Goal: Navigation & Orientation: Find specific page/section

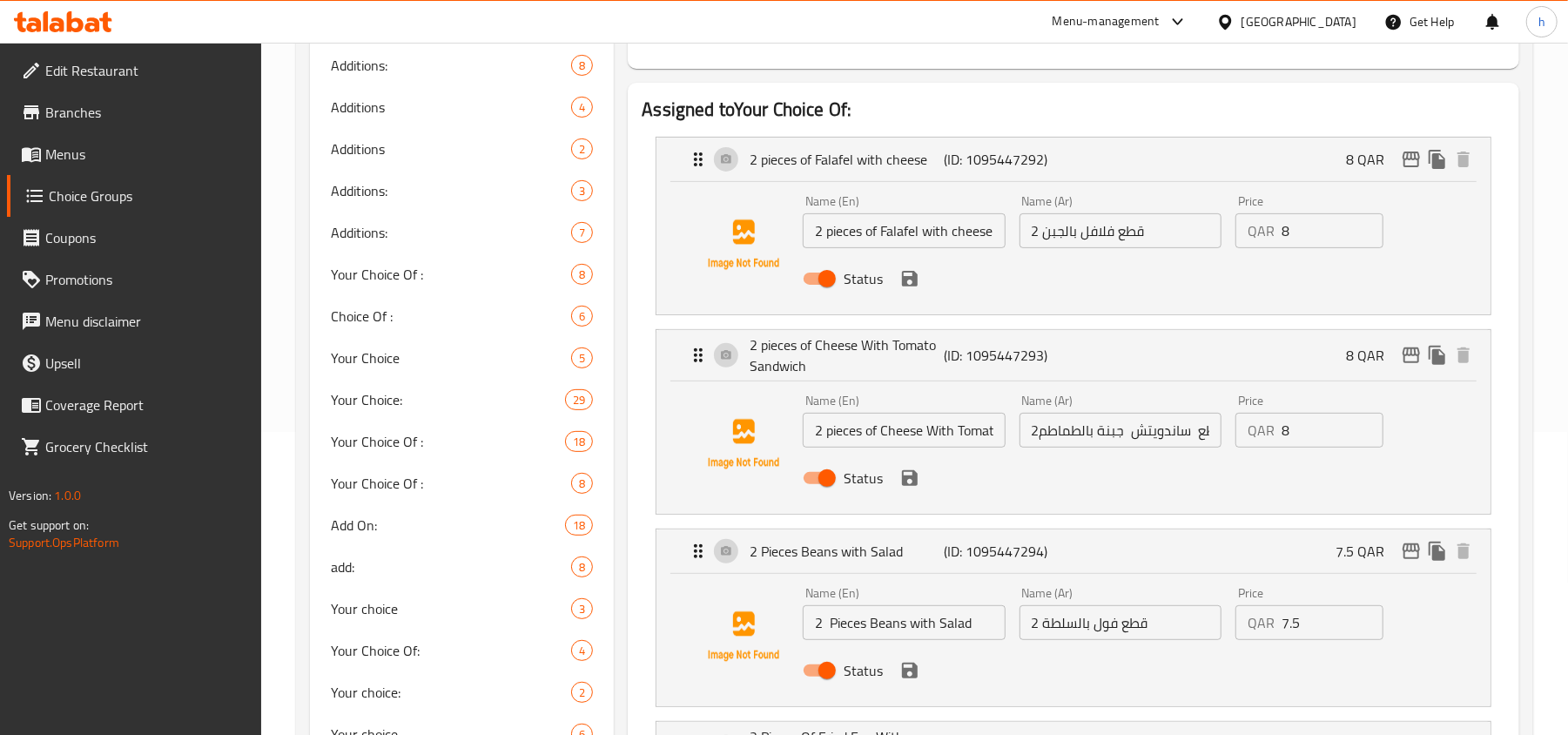
scroll to position [303, 0]
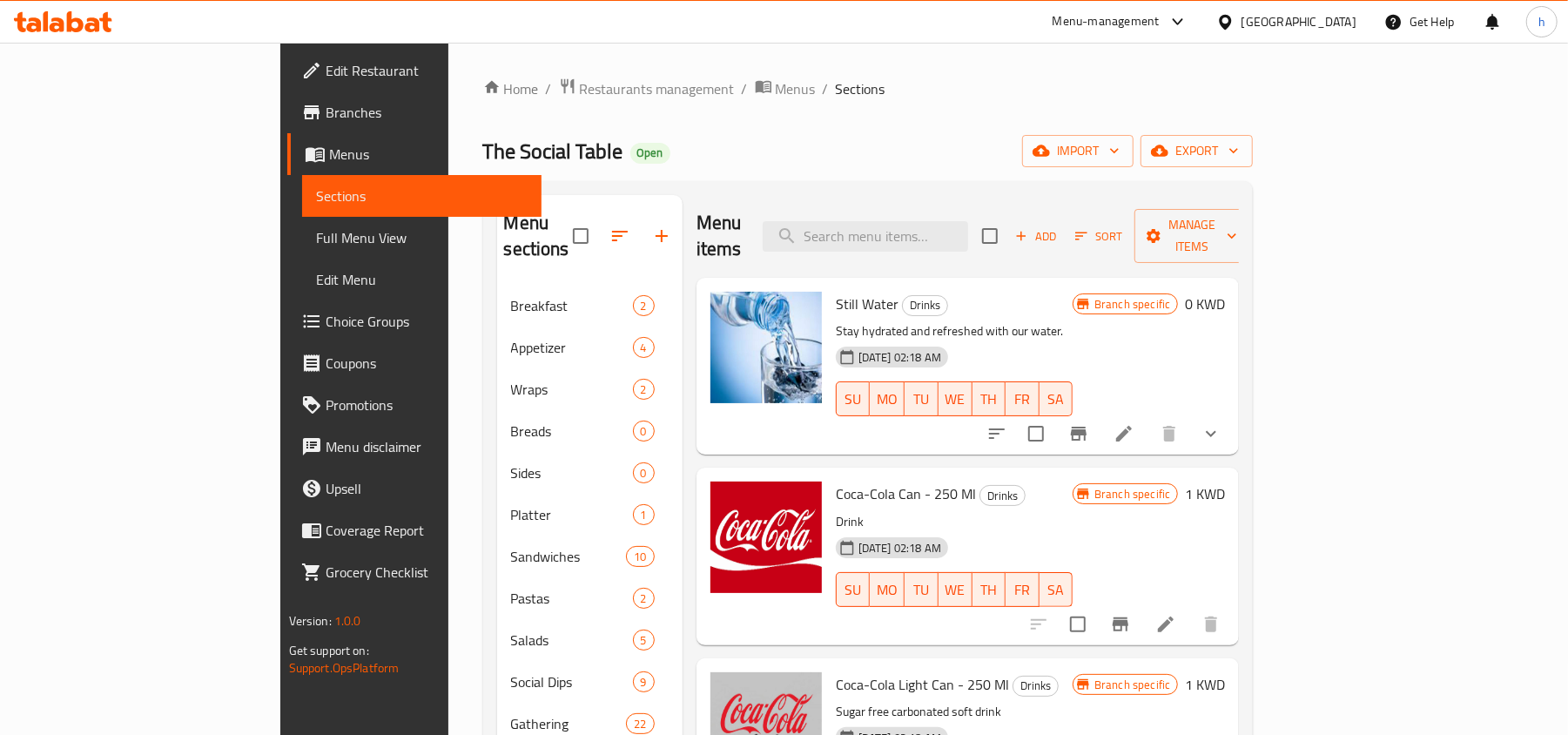
click at [1318, 21] on div "Kuwait" at bounding box center [1299, 21] width 115 height 19
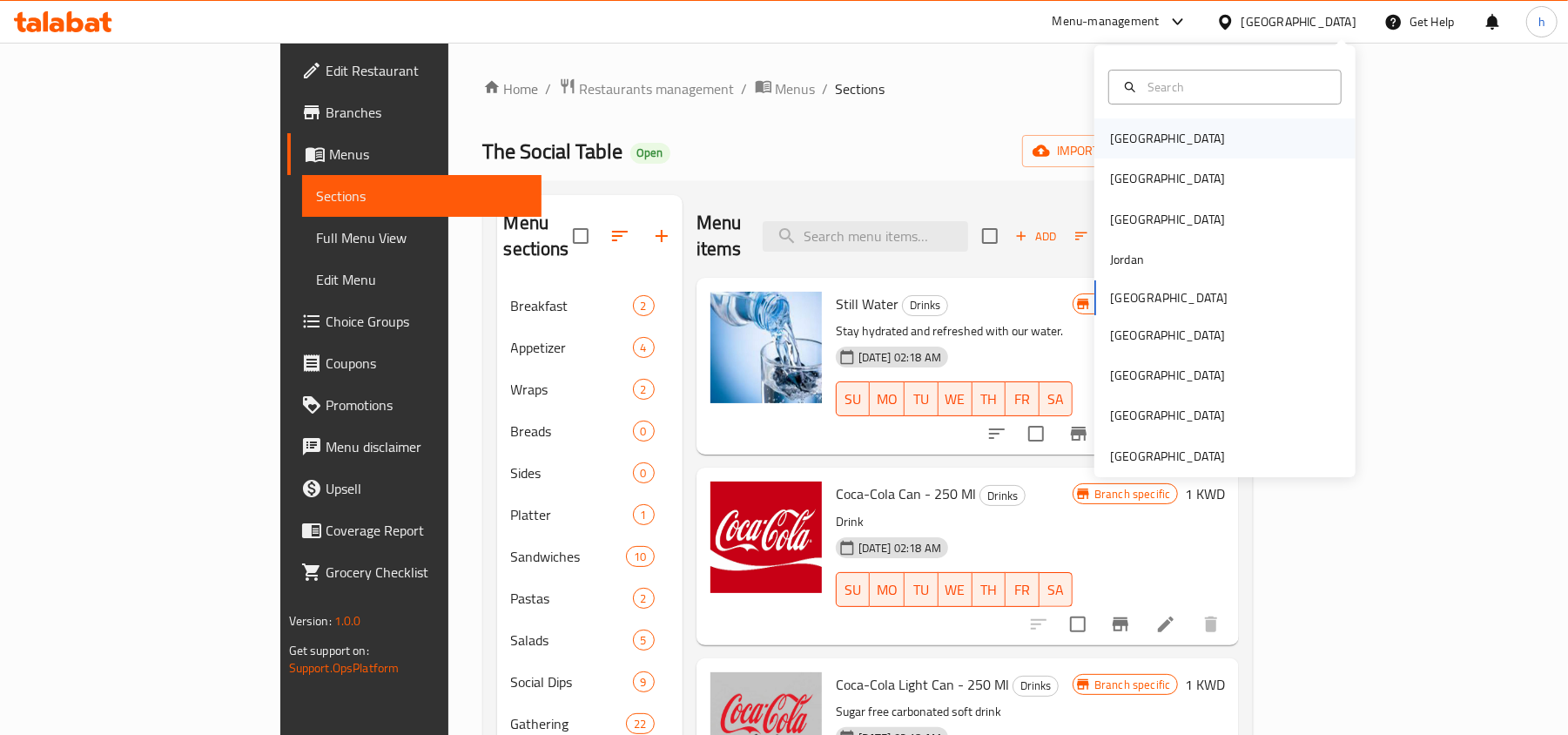
click at [1136, 143] on div "Bahrain" at bounding box center [1168, 138] width 142 height 41
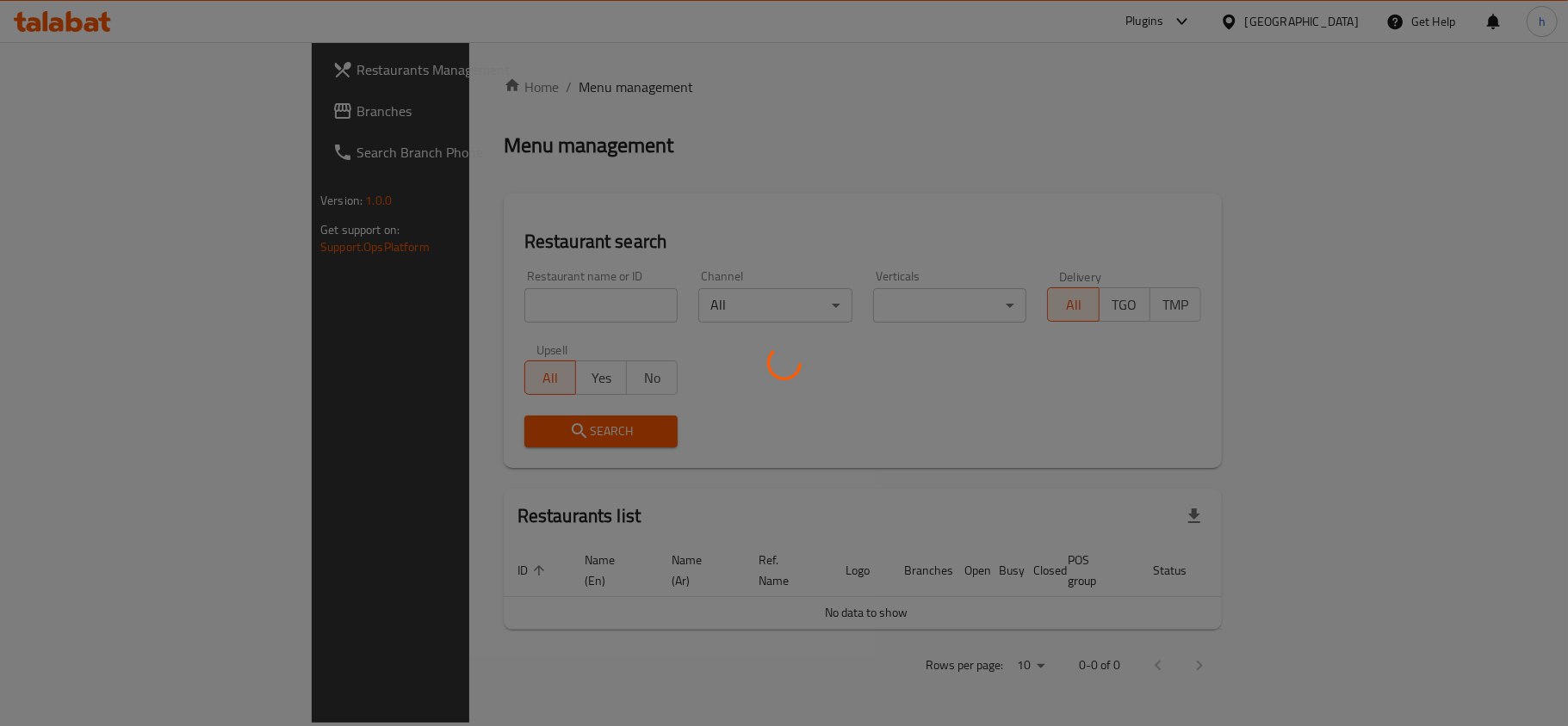
click at [1128, 140] on div at bounding box center [784, 363] width 1568 height 726
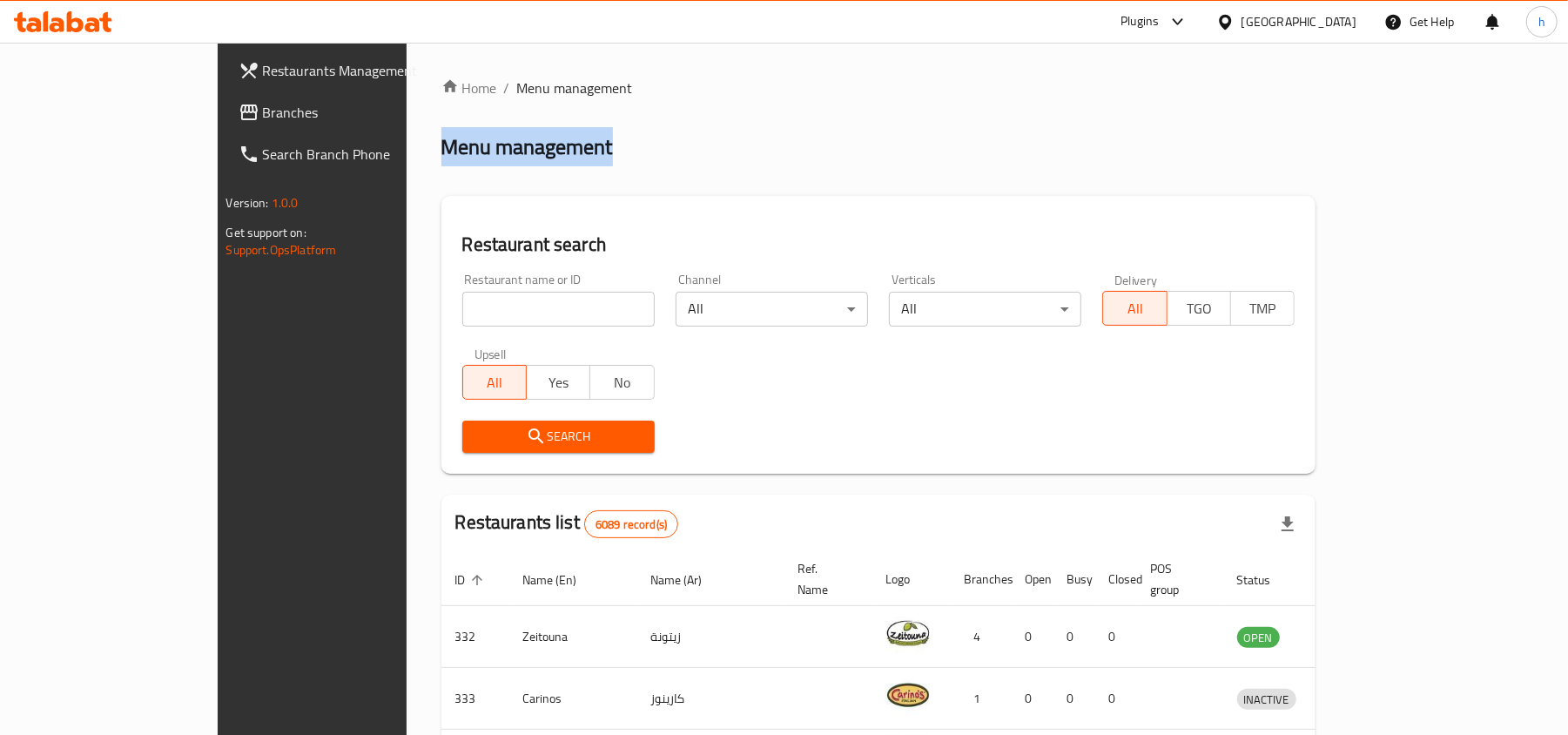
drag, startPoint x: 914, startPoint y: 99, endPoint x: 937, endPoint y: 84, distance: 27.5
drag, startPoint x: 937, startPoint y: 84, endPoint x: 677, endPoint y: 123, distance: 262.9
click at [782, 113] on div "Home / Menu management Menu management Restaurant search Restaurant name or ID …" at bounding box center [879, 648] width 875 height 1143
click at [240, 120] on icon at bounding box center [249, 113] width 18 height 16
